Goal: Task Accomplishment & Management: Manage account settings

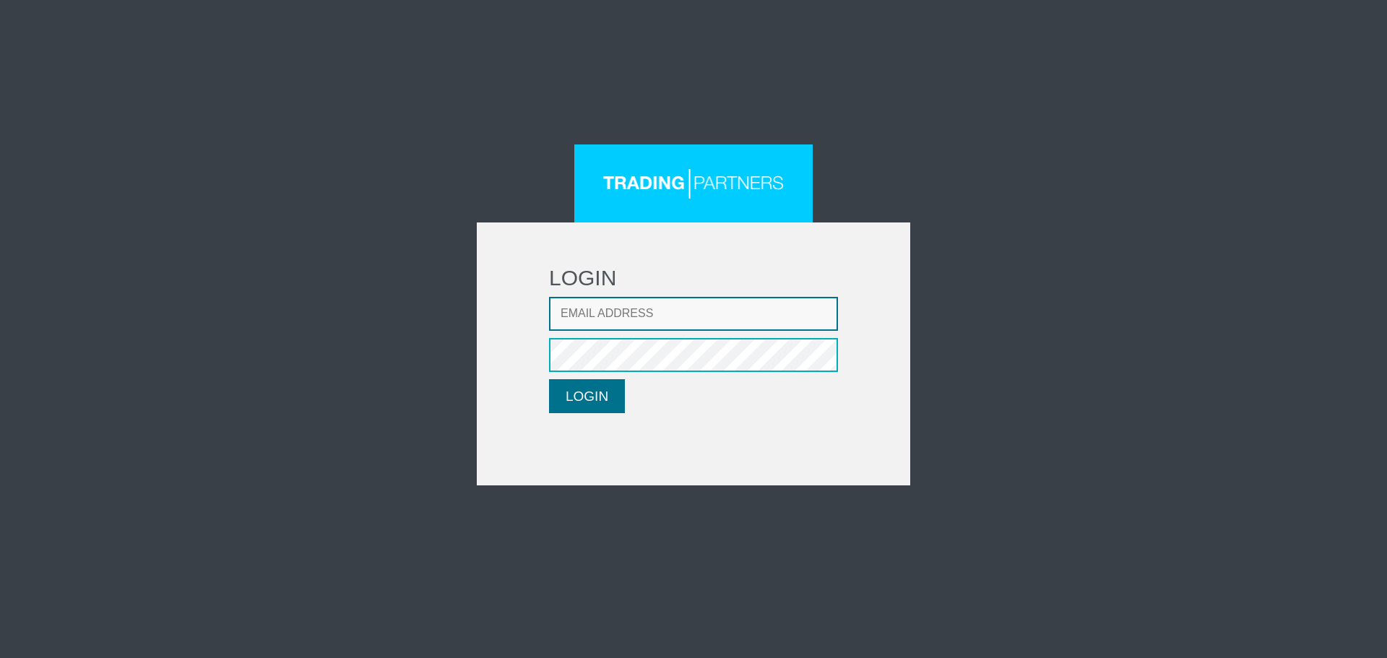
type input "[EMAIL_ADDRESS][DOMAIN_NAME]"
click at [575, 405] on button "LOGIN" at bounding box center [587, 396] width 76 height 34
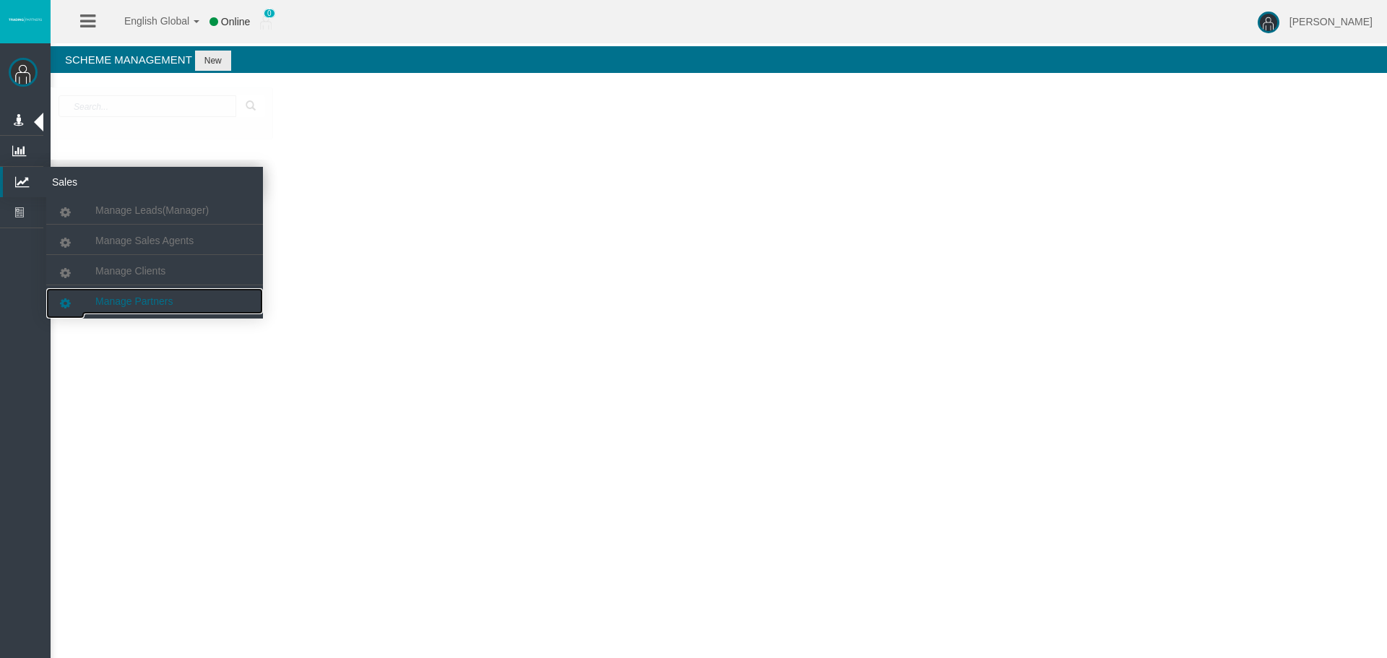
click at [173, 310] on link "Manage Partners" at bounding box center [154, 301] width 217 height 26
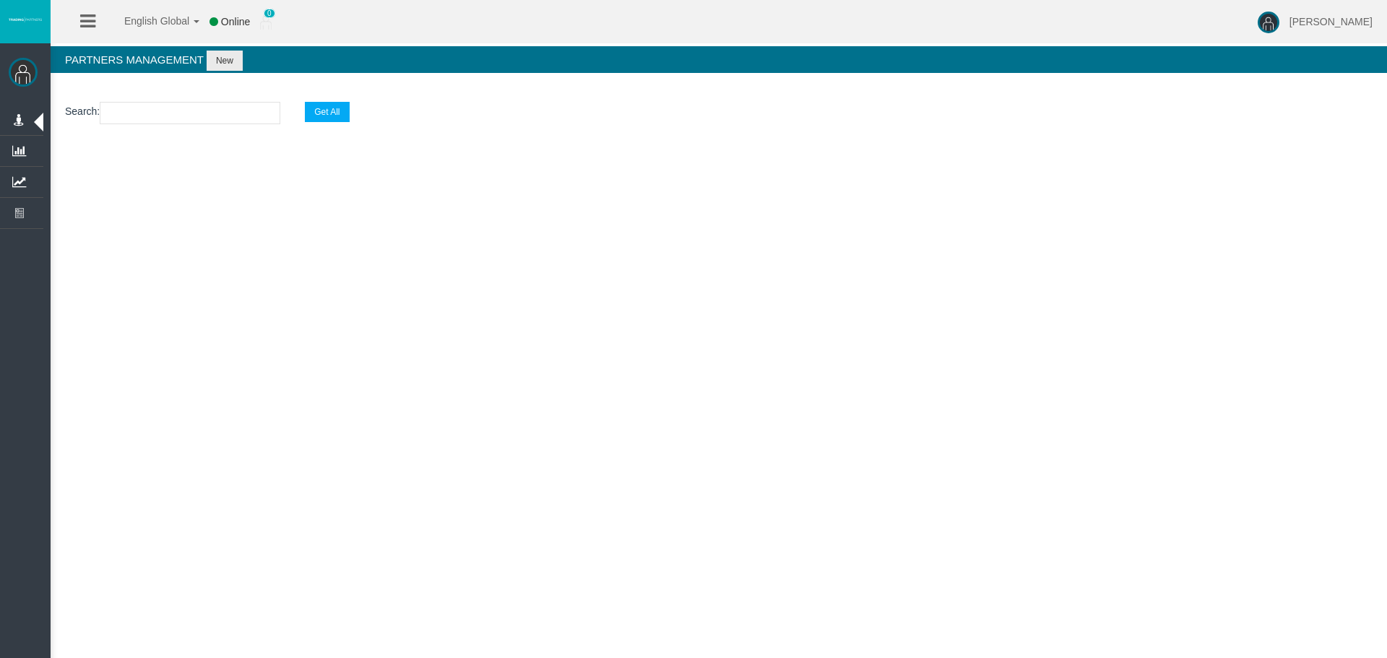
click at [153, 114] on input "text" at bounding box center [190, 113] width 181 height 22
paste input "IBf0o8c"
type input "IBf0o8c"
select select "25"
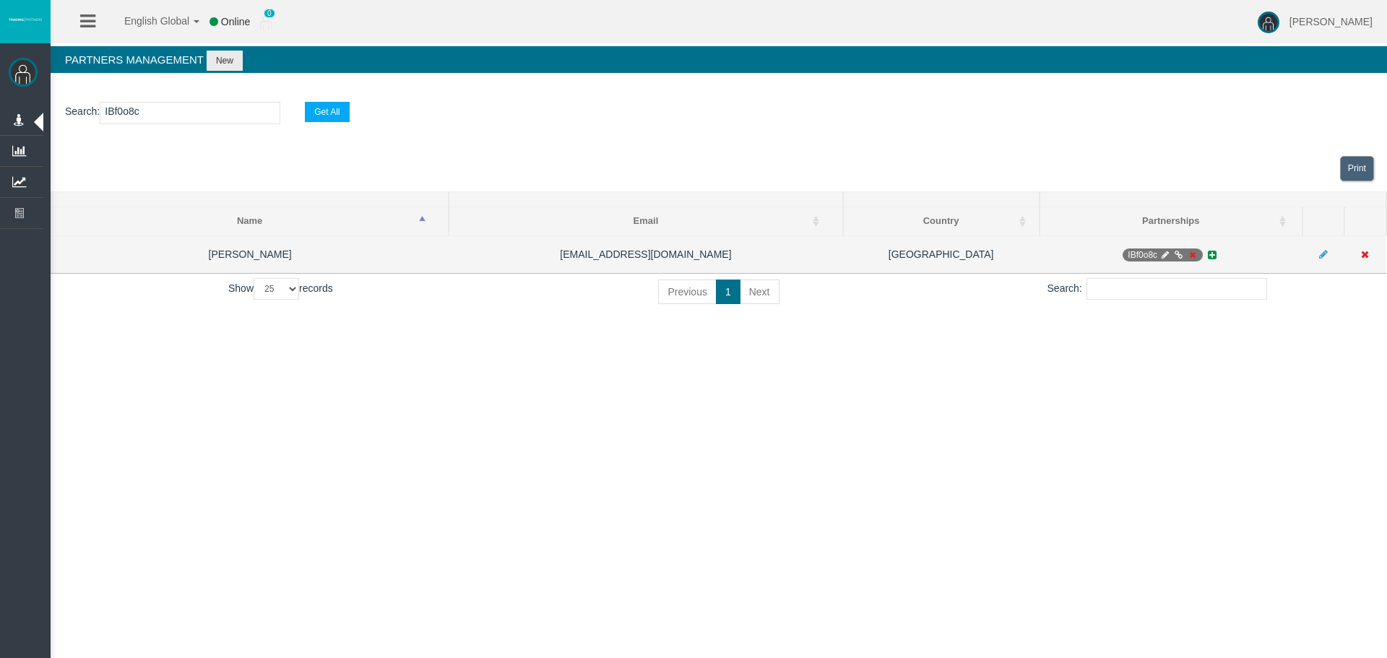
type input "IBf0o8c"
click at [1162, 256] on icon at bounding box center [1165, 255] width 11 height 9
select select "0"
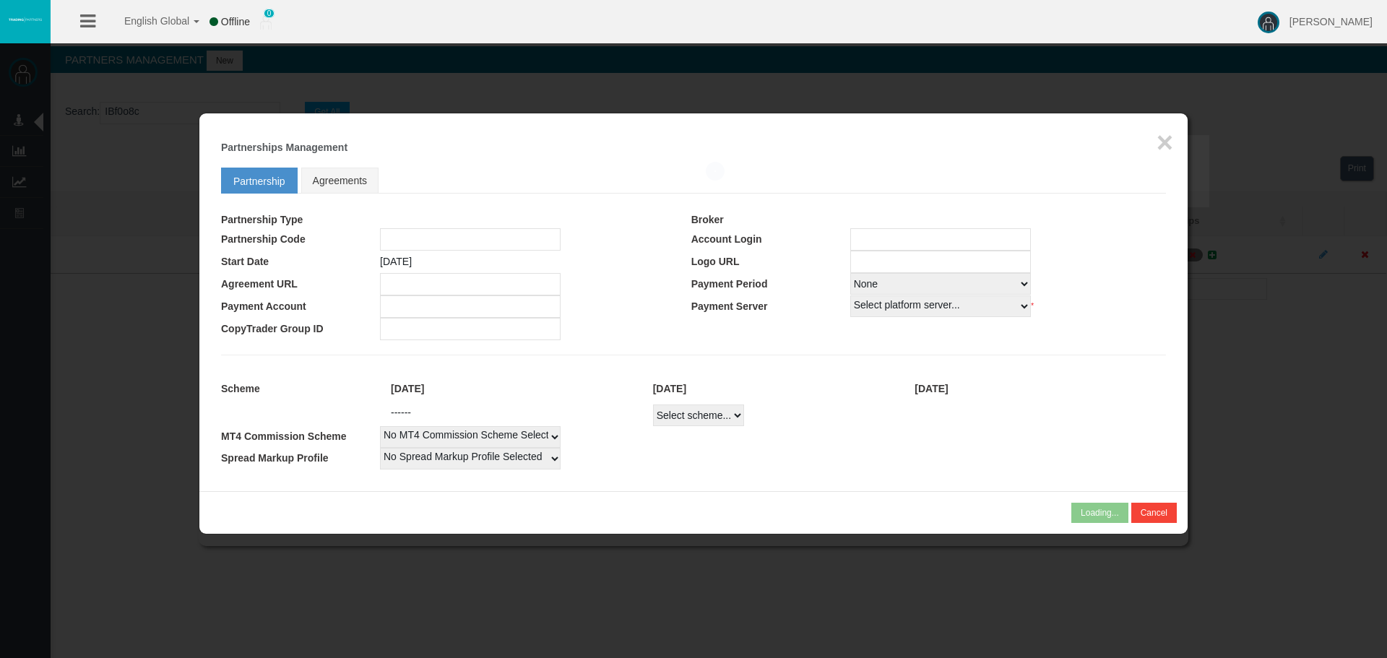
type input "IBf0o8c"
type input "19266478"
select select "1"
type input "19266478"
select select
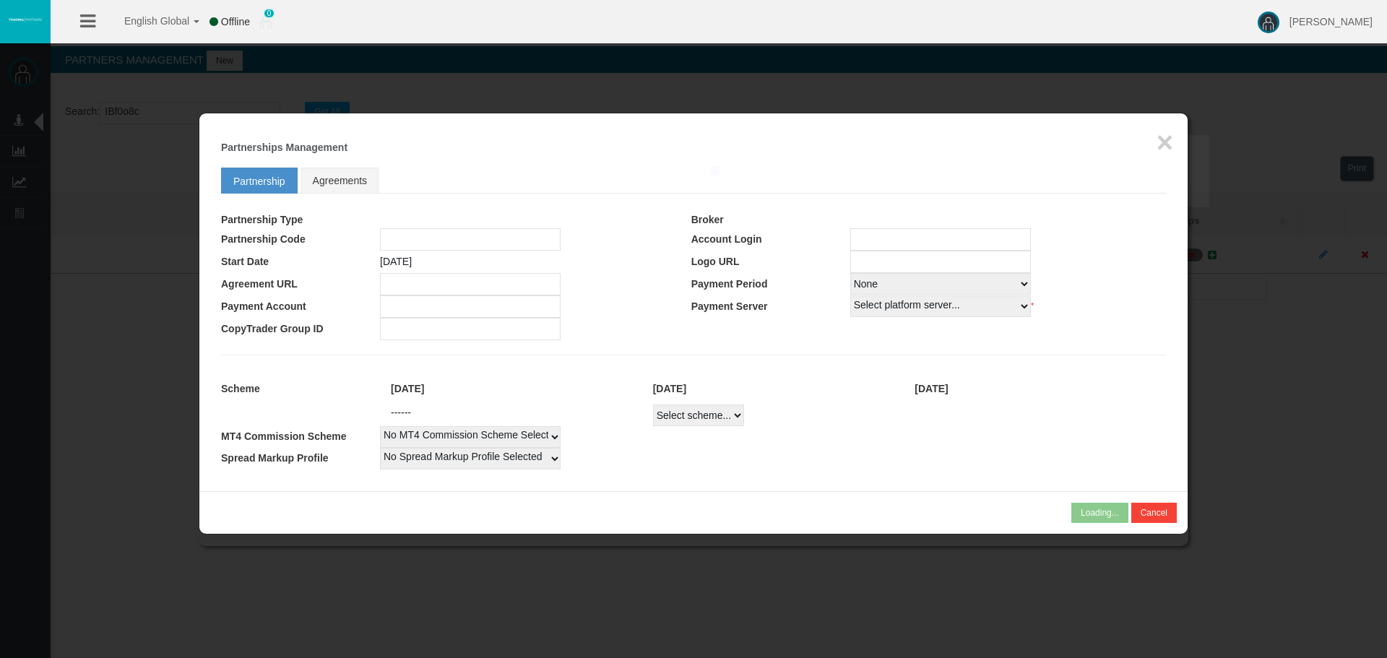
select select
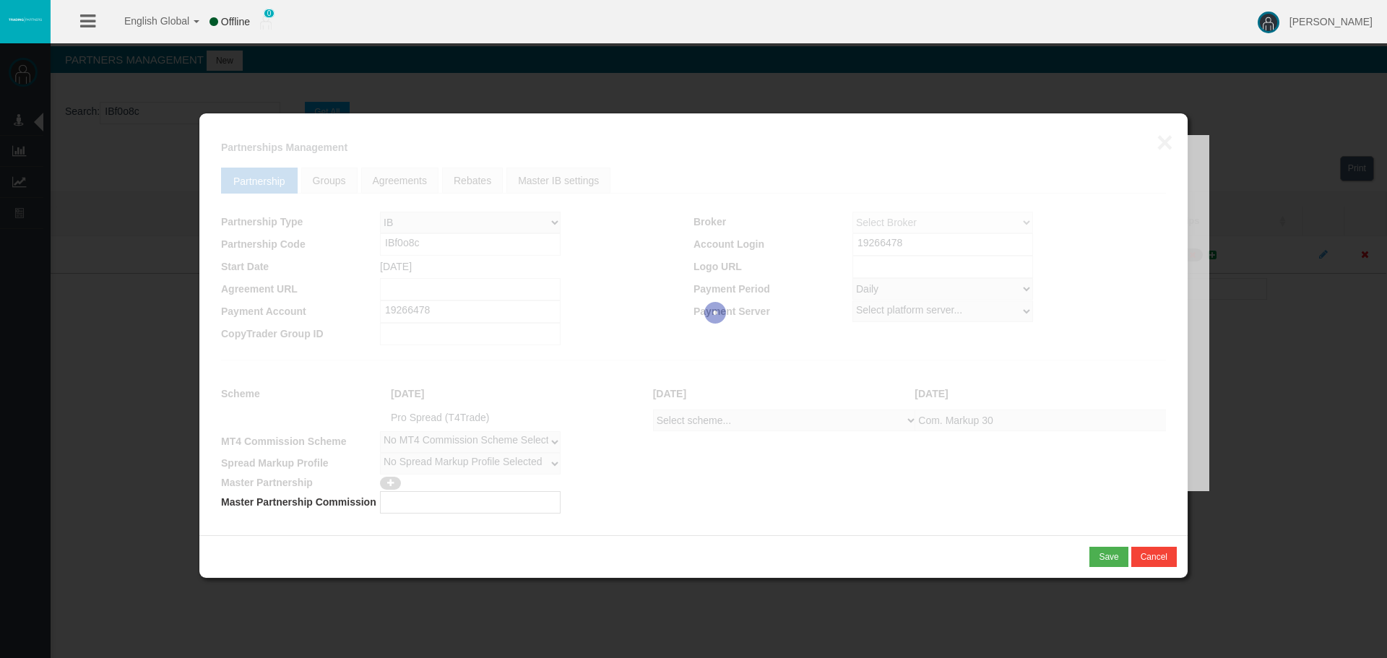
select select "1"
select select
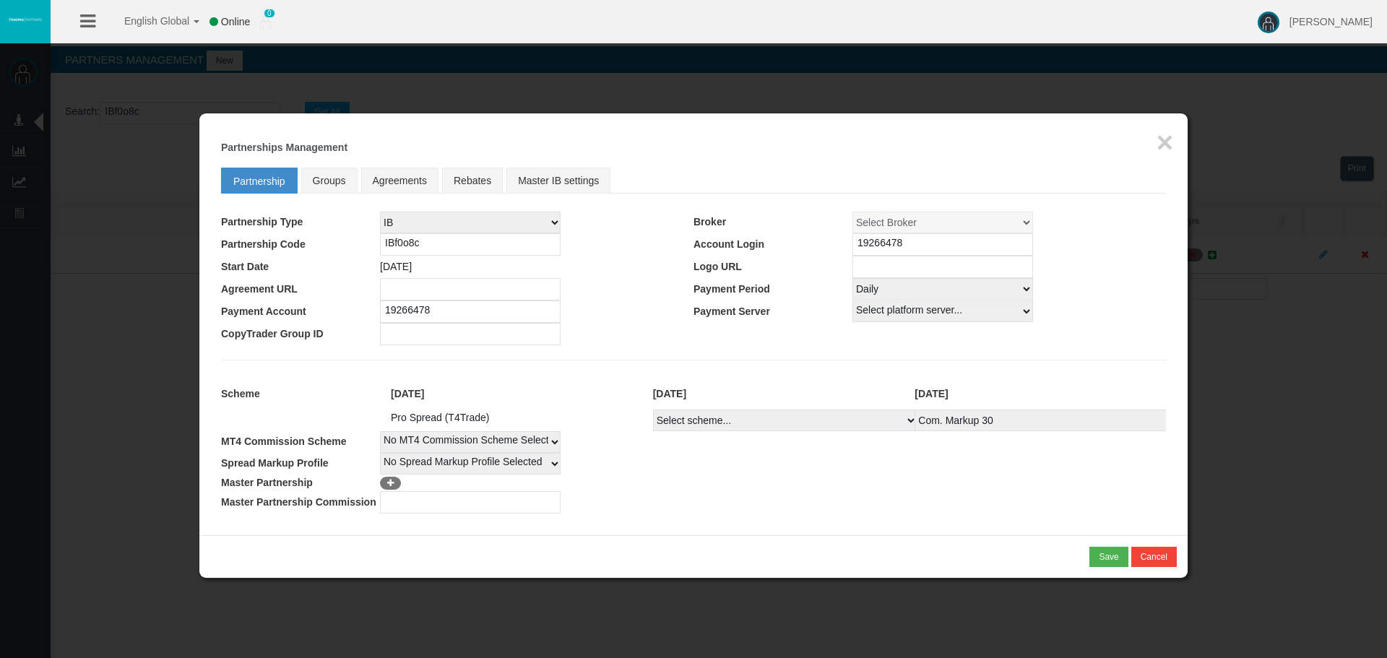
click at [875, 289] on select "Select Payment Period... None Daily Weekly Mid-Month Monthly" at bounding box center [943, 289] width 181 height 22
select select "0"
click at [853, 278] on select "Select Payment Period... None Daily Weekly Mid-Month Monthly" at bounding box center [943, 289] width 181 height 22
click at [1096, 554] on button "Save" at bounding box center [1109, 557] width 38 height 20
click at [1097, 553] on div "Confirm" at bounding box center [1104, 557] width 30 height 13
